Goal: Task Accomplishment & Management: Manage account settings

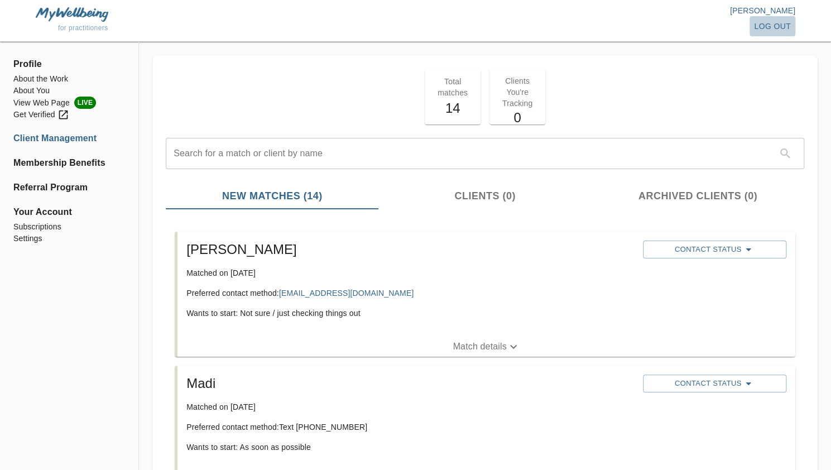
click at [757, 23] on span "log out" at bounding box center [772, 27] width 37 height 14
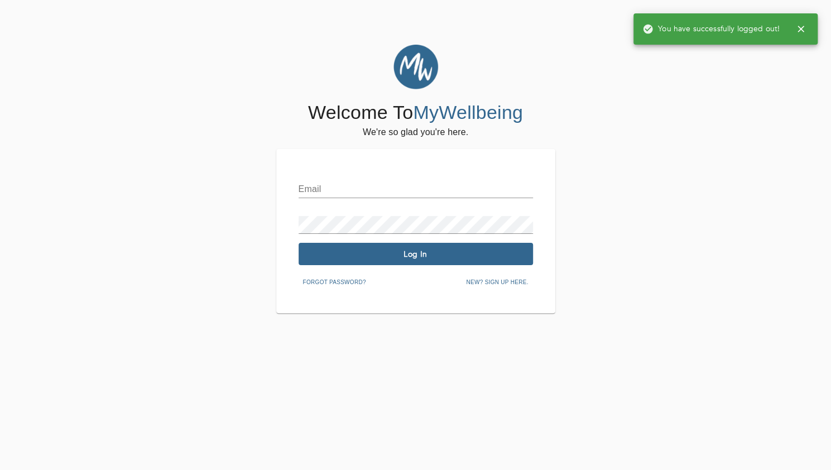
click at [360, 193] on input "text" at bounding box center [416, 189] width 235 height 18
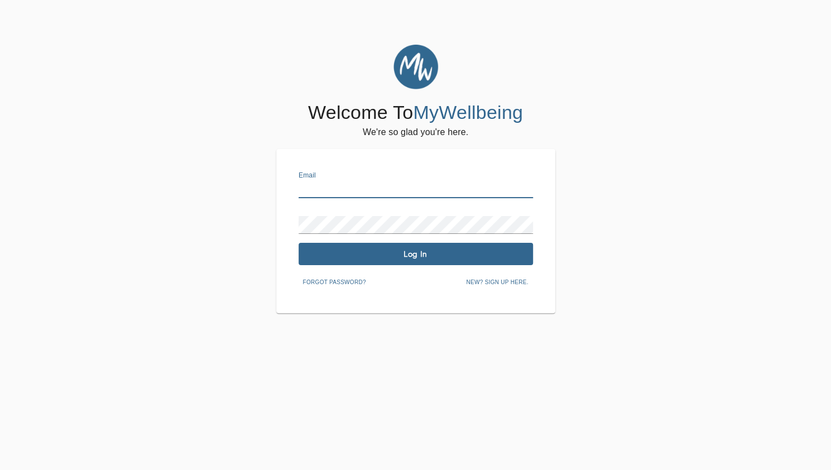
type input "[EMAIL_ADDRESS][DOMAIN_NAME]"
